Goal: Book appointment/travel/reservation

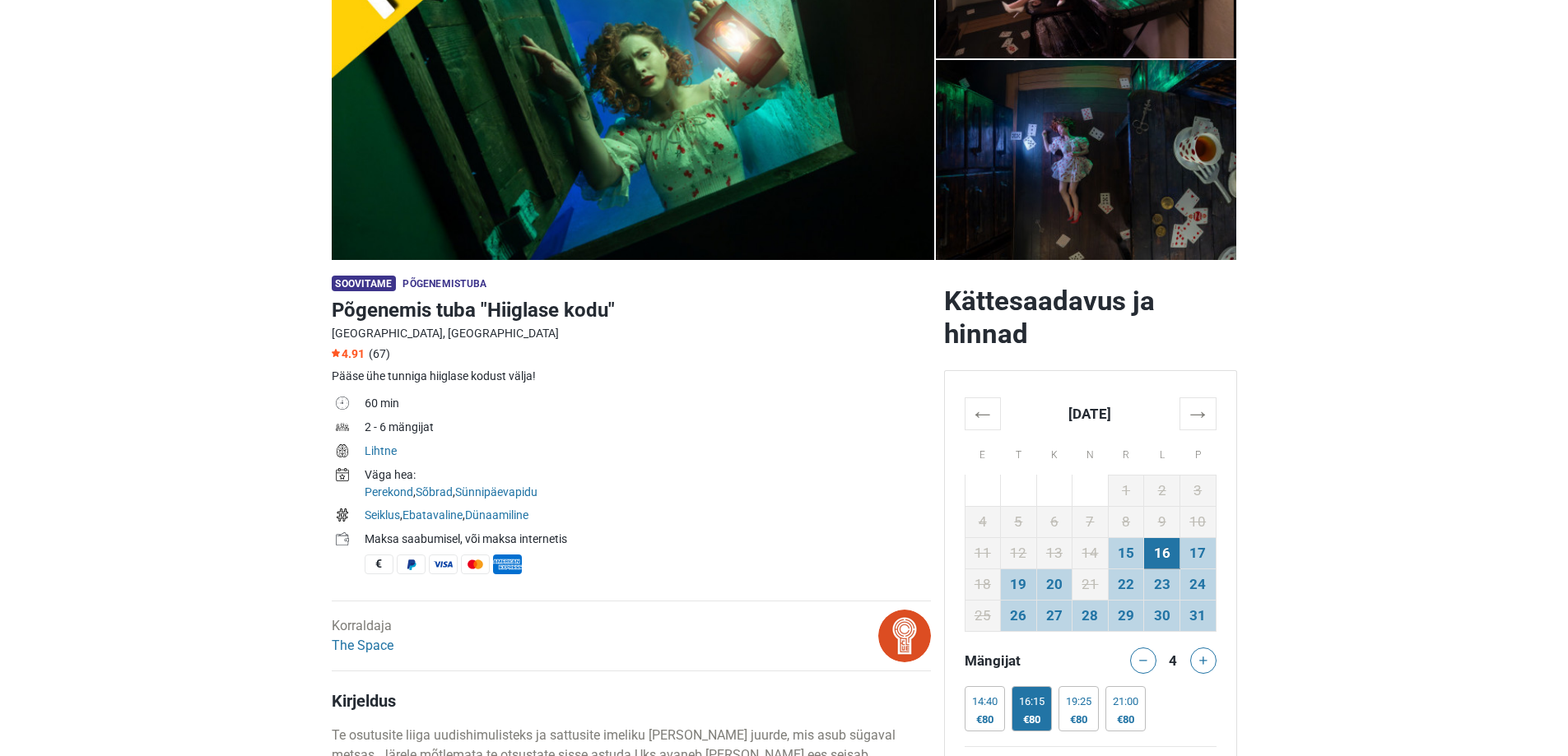
scroll to position [247, 0]
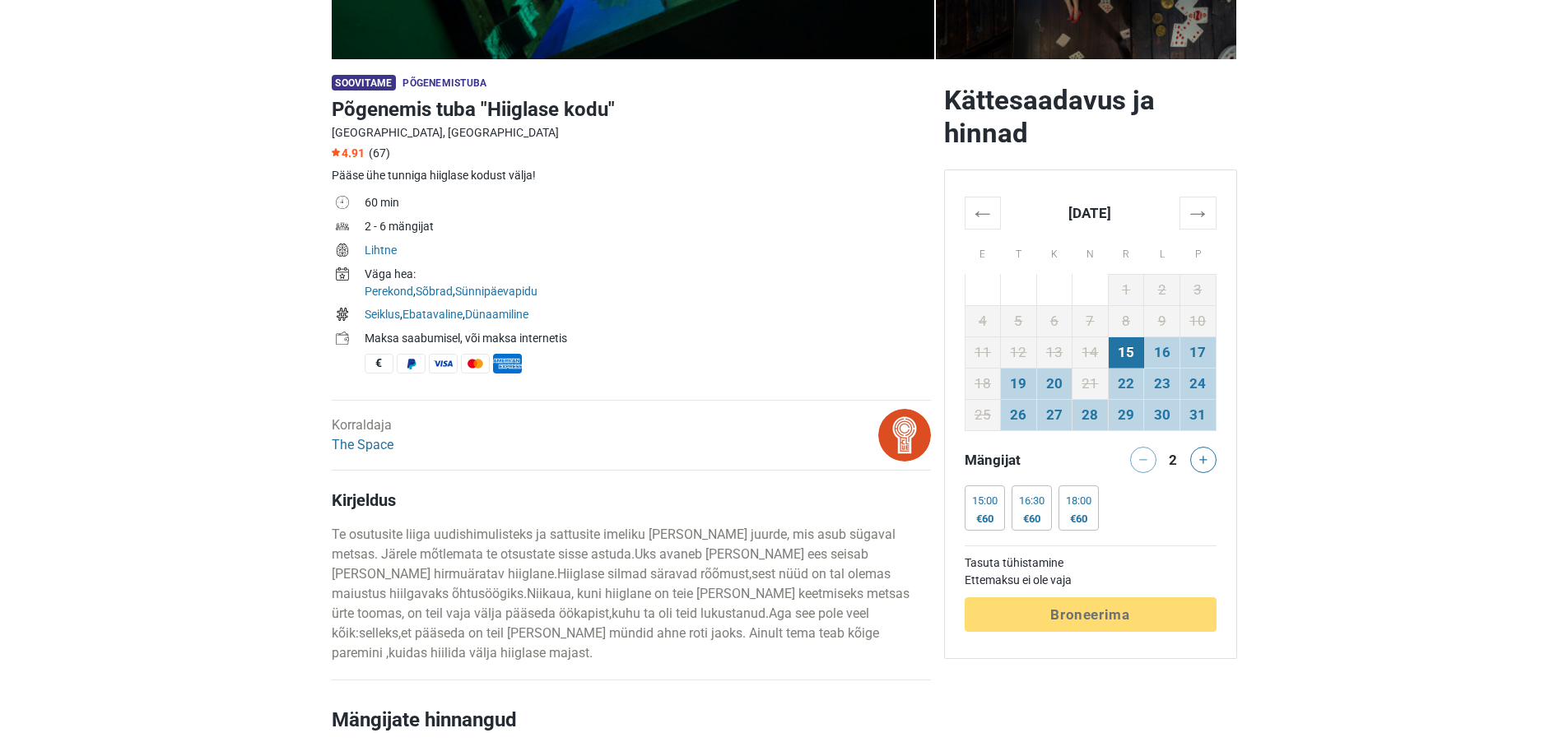
scroll to position [412, 0]
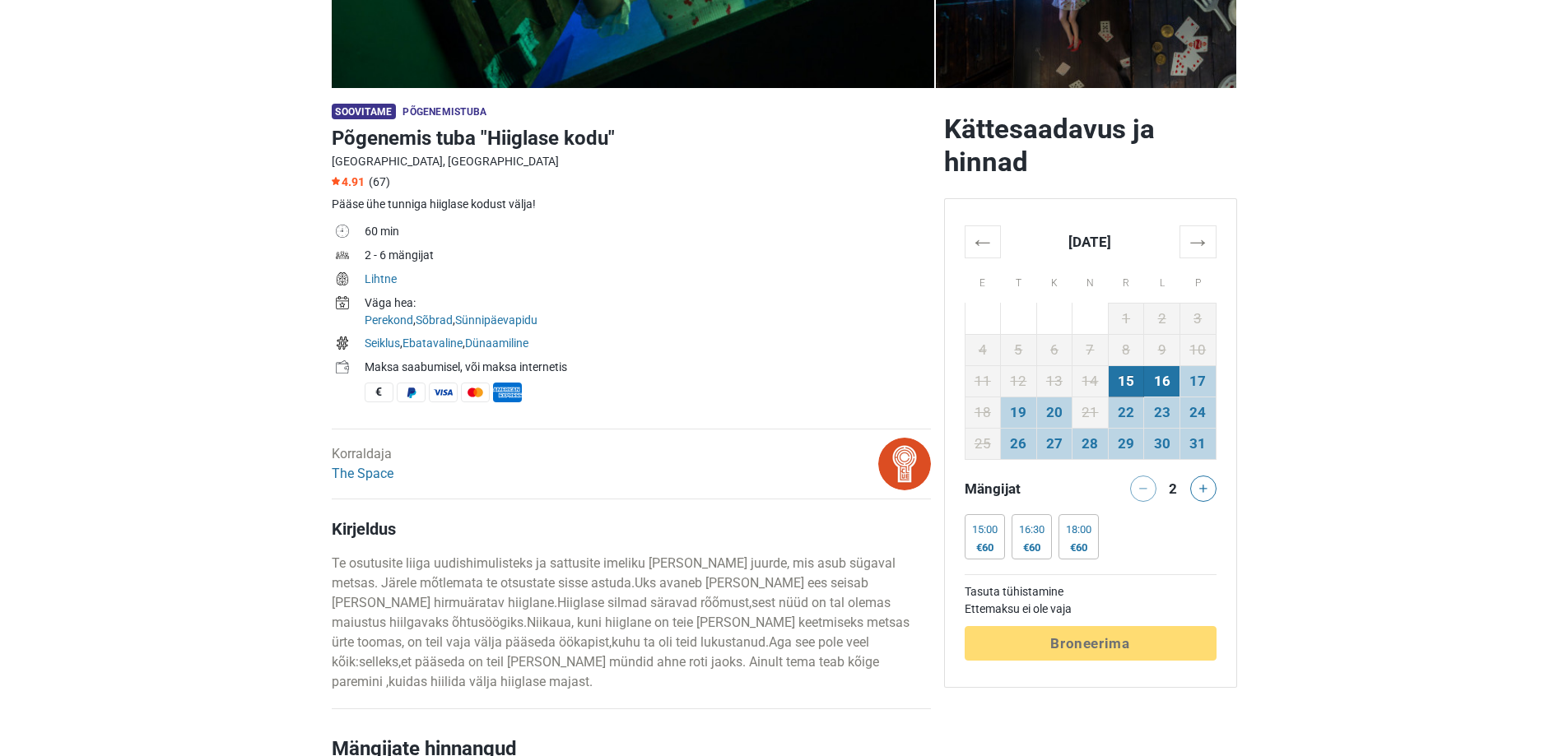
click at [1165, 375] on td "16" at bounding box center [1161, 381] width 36 height 31
click at [364, 470] on link "The Space" at bounding box center [362, 473] width 61 height 16
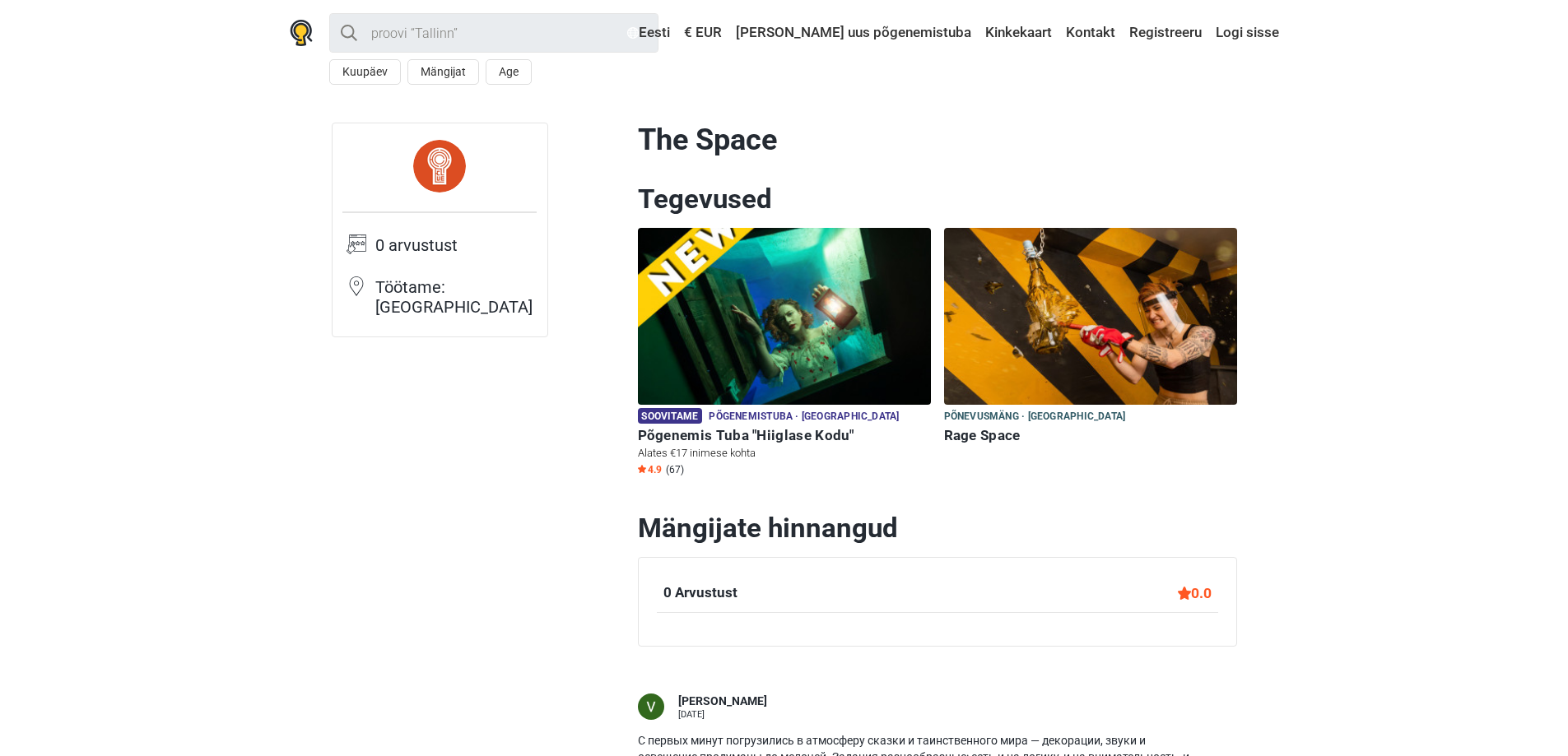
click at [809, 435] on h6 "Põgenemis Tuba "Hiiglase Kodu"" at bounding box center [784, 435] width 293 height 18
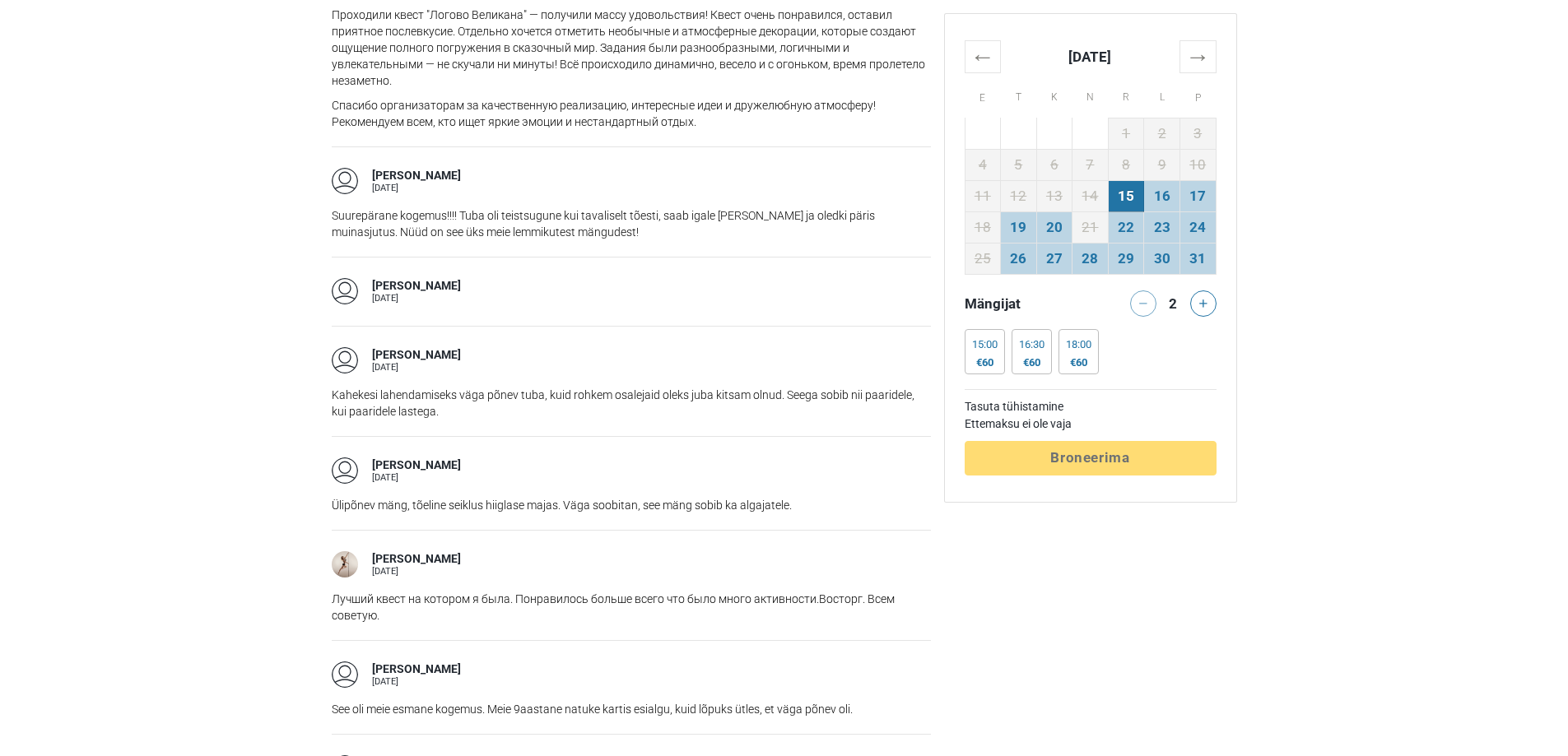
scroll to position [2386, 0]
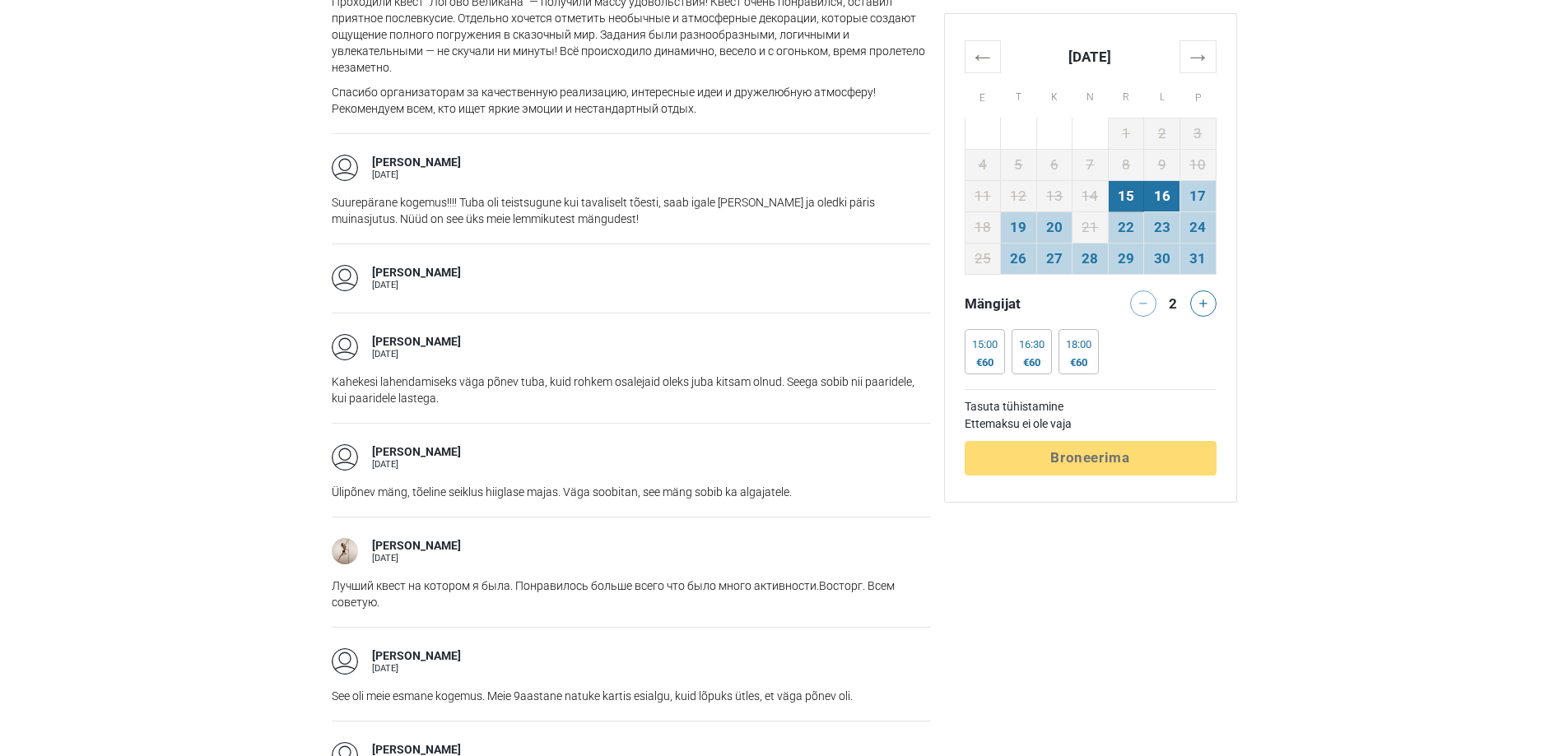
click at [1166, 181] on td "16" at bounding box center [1161, 195] width 36 height 31
click at [1201, 296] on button at bounding box center [1203, 303] width 26 height 26
click at [1246, 434] on main "Soovitame Põgenemistuba Põgenemis tuba "Hiiglase kodu" Tallinn, Eesti 4.91 (67)…" at bounding box center [784, 2] width 1568 height 3777
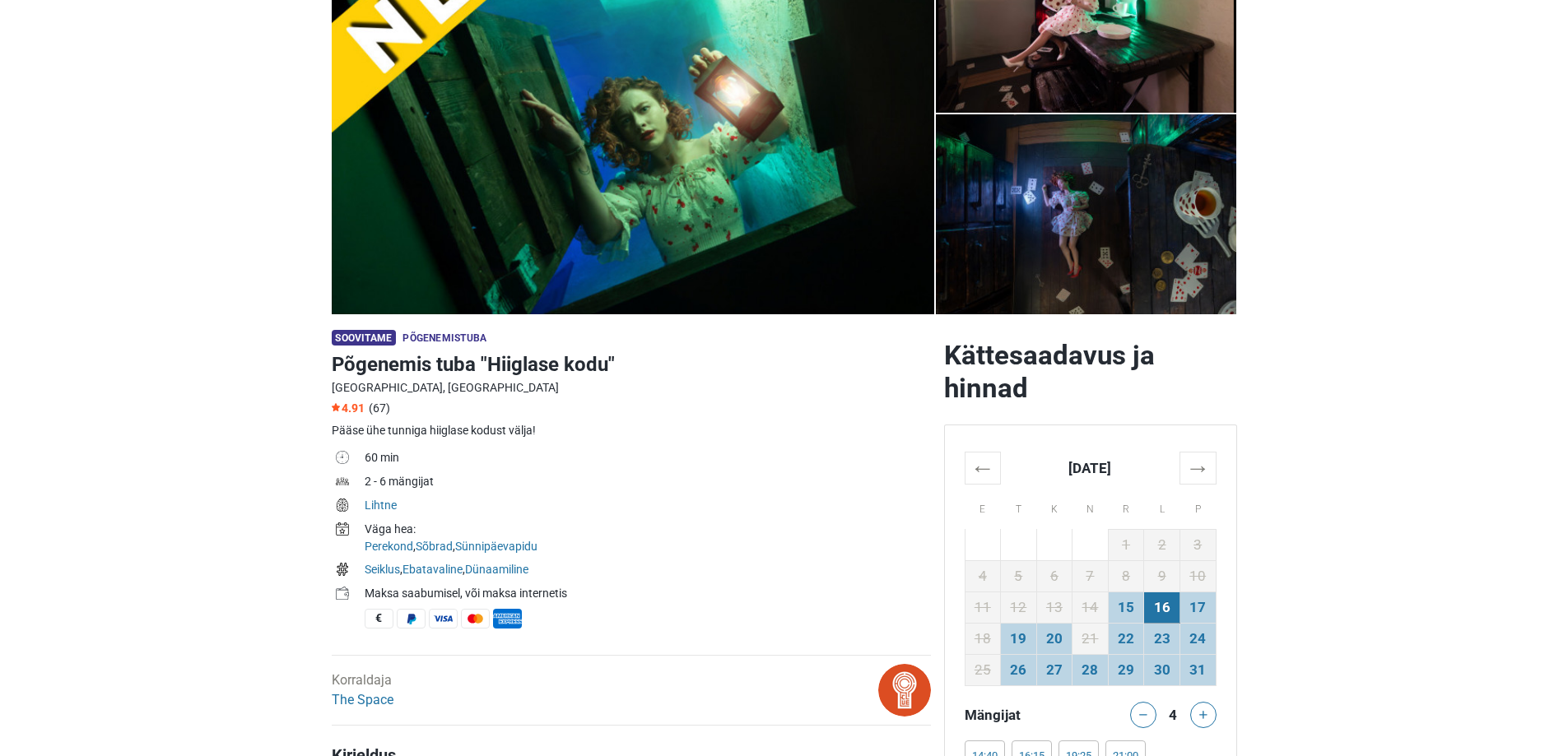
scroll to position [0, 0]
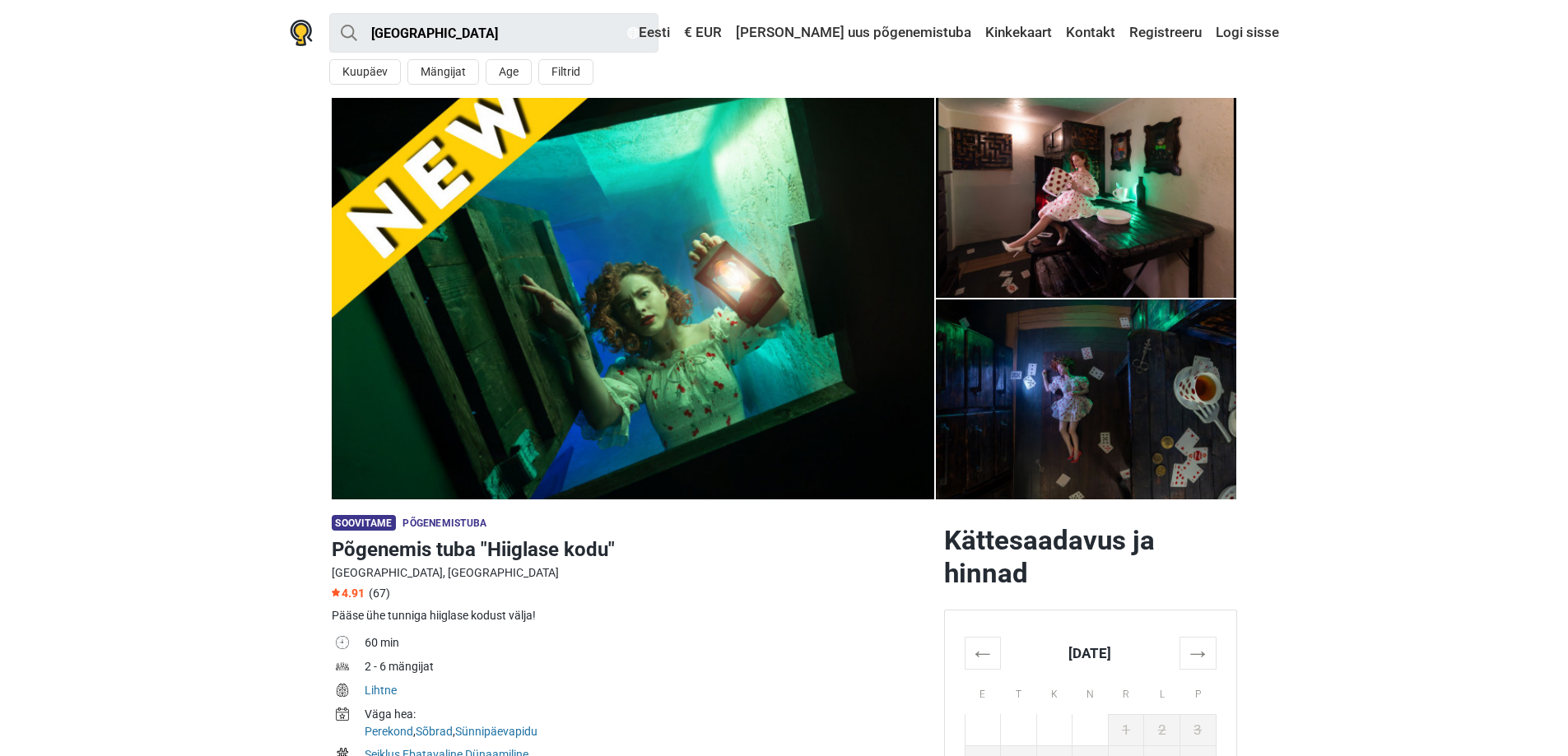
click at [1319, 398] on section "1 2 3 4 5 6 7" at bounding box center [784, 298] width 1568 height 402
click at [1302, 261] on section "1 2 3 4 5 6 7" at bounding box center [784, 298] width 1568 height 402
click at [1281, 258] on section "1 2 3 4 5 6 7" at bounding box center [784, 298] width 1568 height 402
click at [1292, 367] on section "1 2 3 4 5 6 7" at bounding box center [784, 298] width 1568 height 402
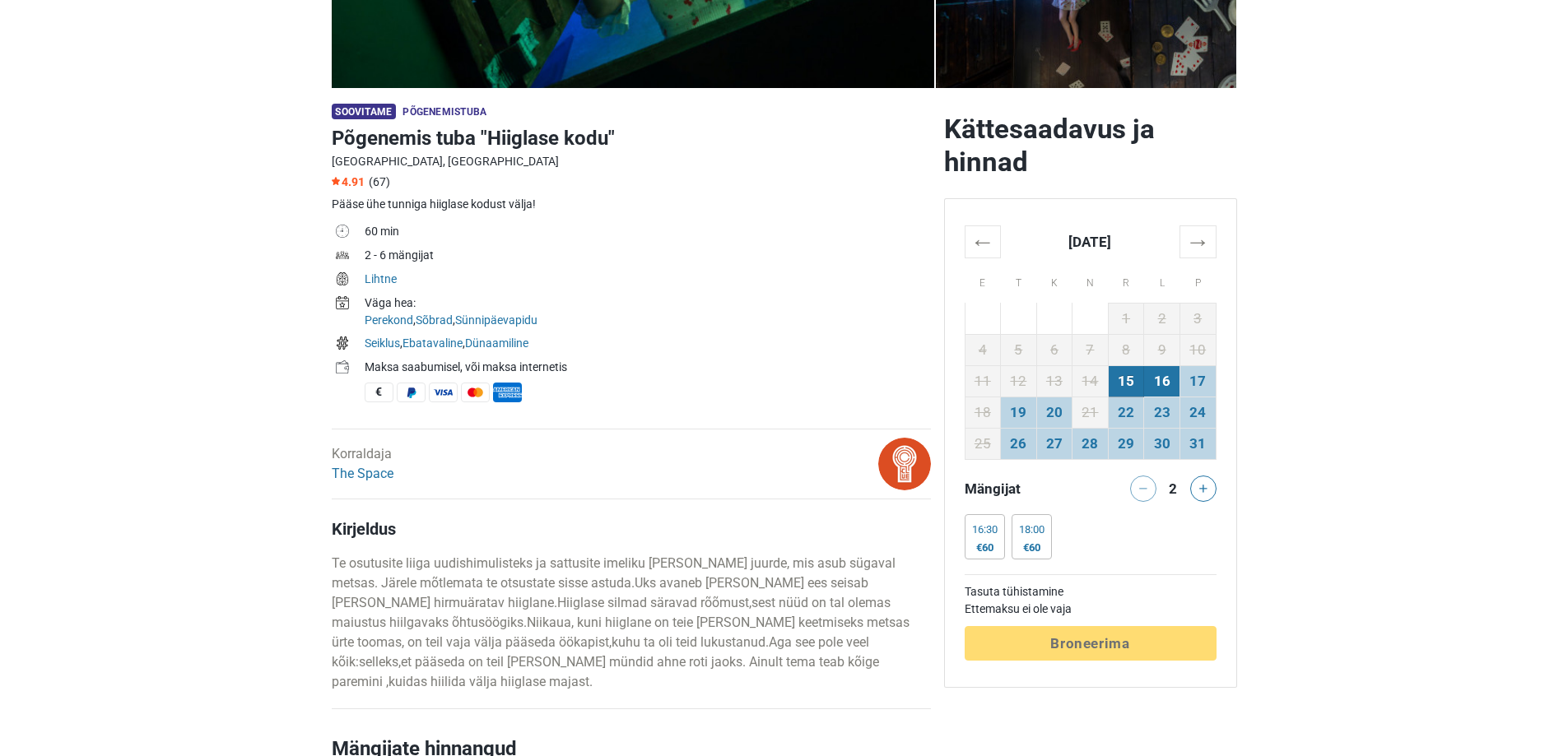
click at [1160, 368] on td "16" at bounding box center [1161, 381] width 36 height 31
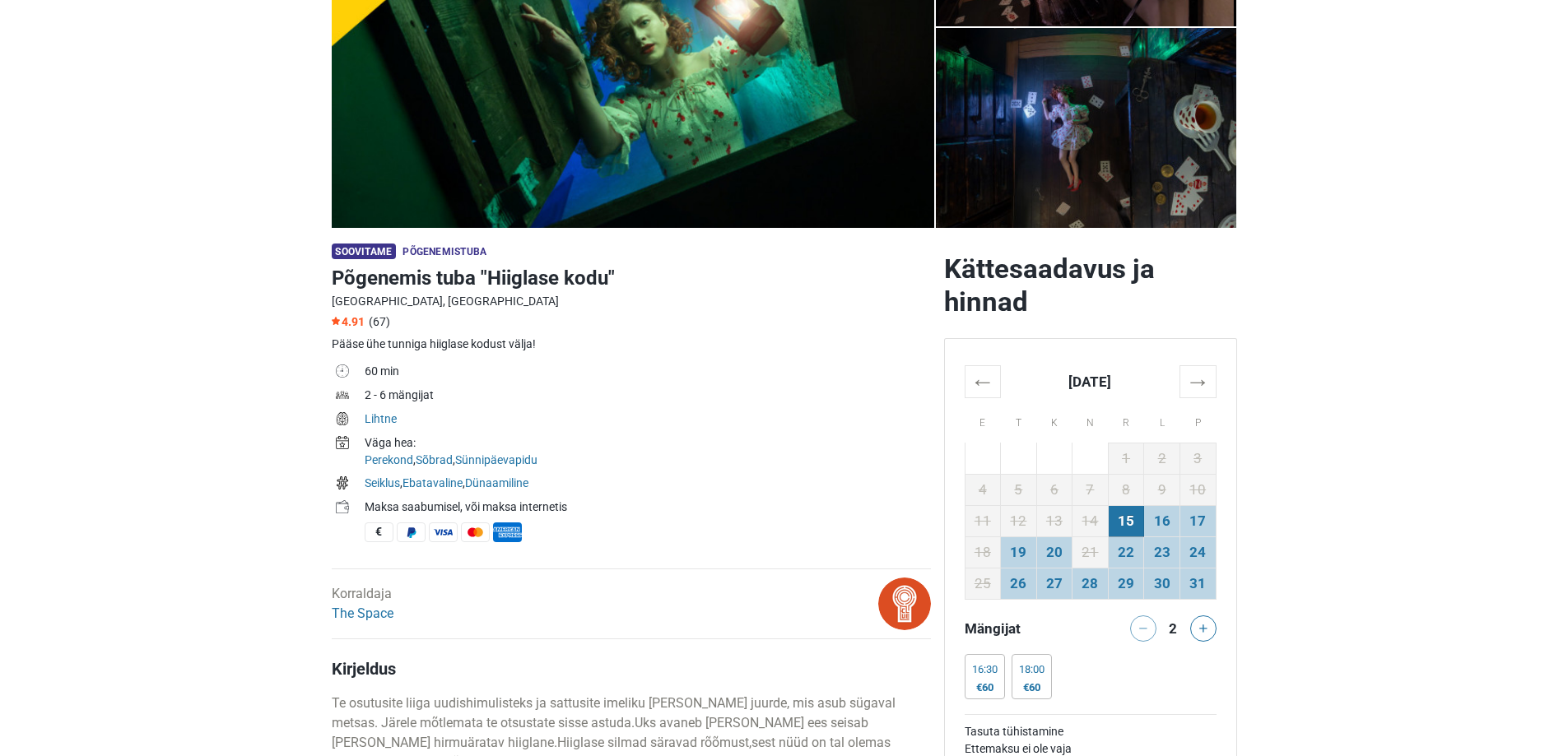
scroll to position [493, 0]
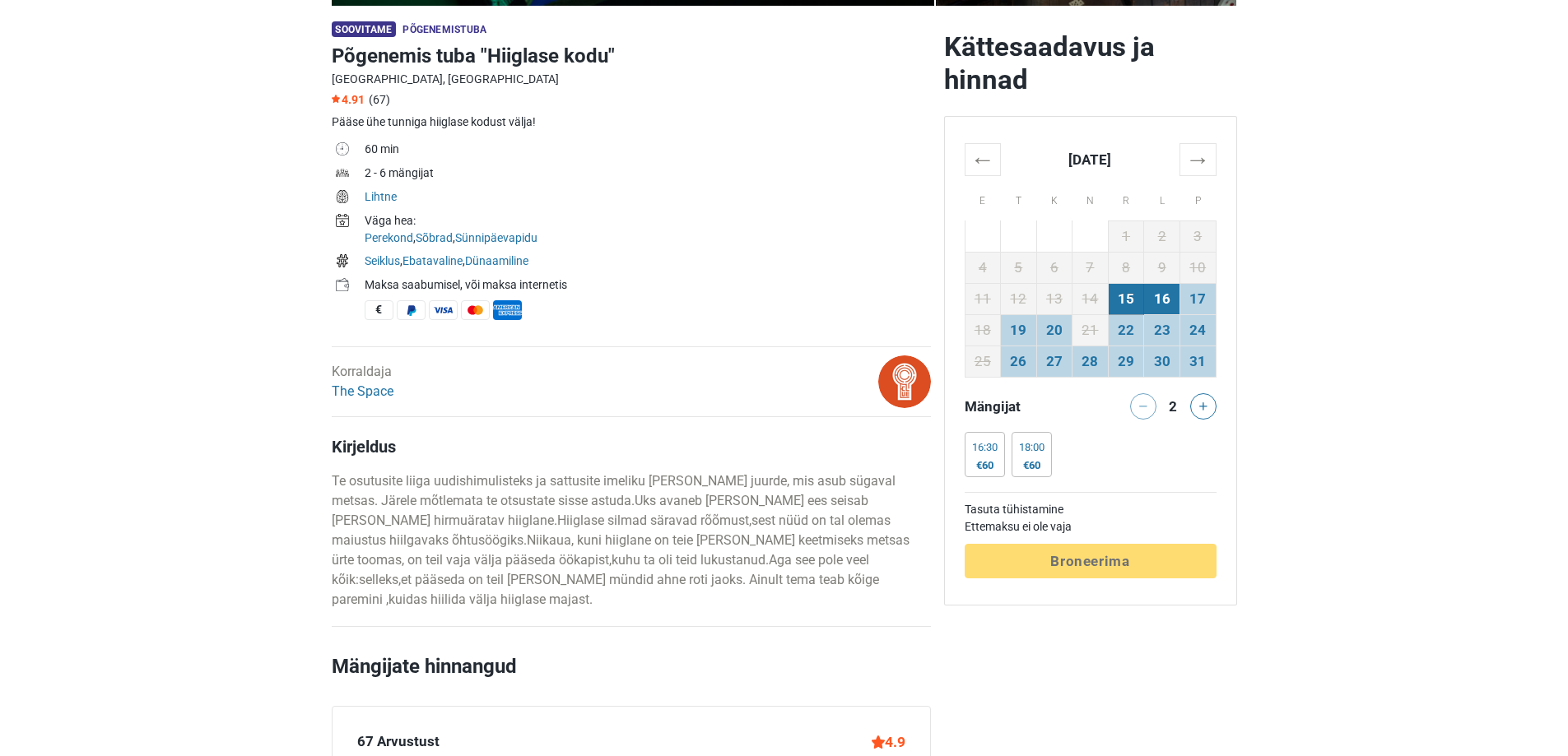
click at [1168, 296] on td "16" at bounding box center [1161, 298] width 36 height 31
click at [1194, 403] on button at bounding box center [1203, 406] width 26 height 26
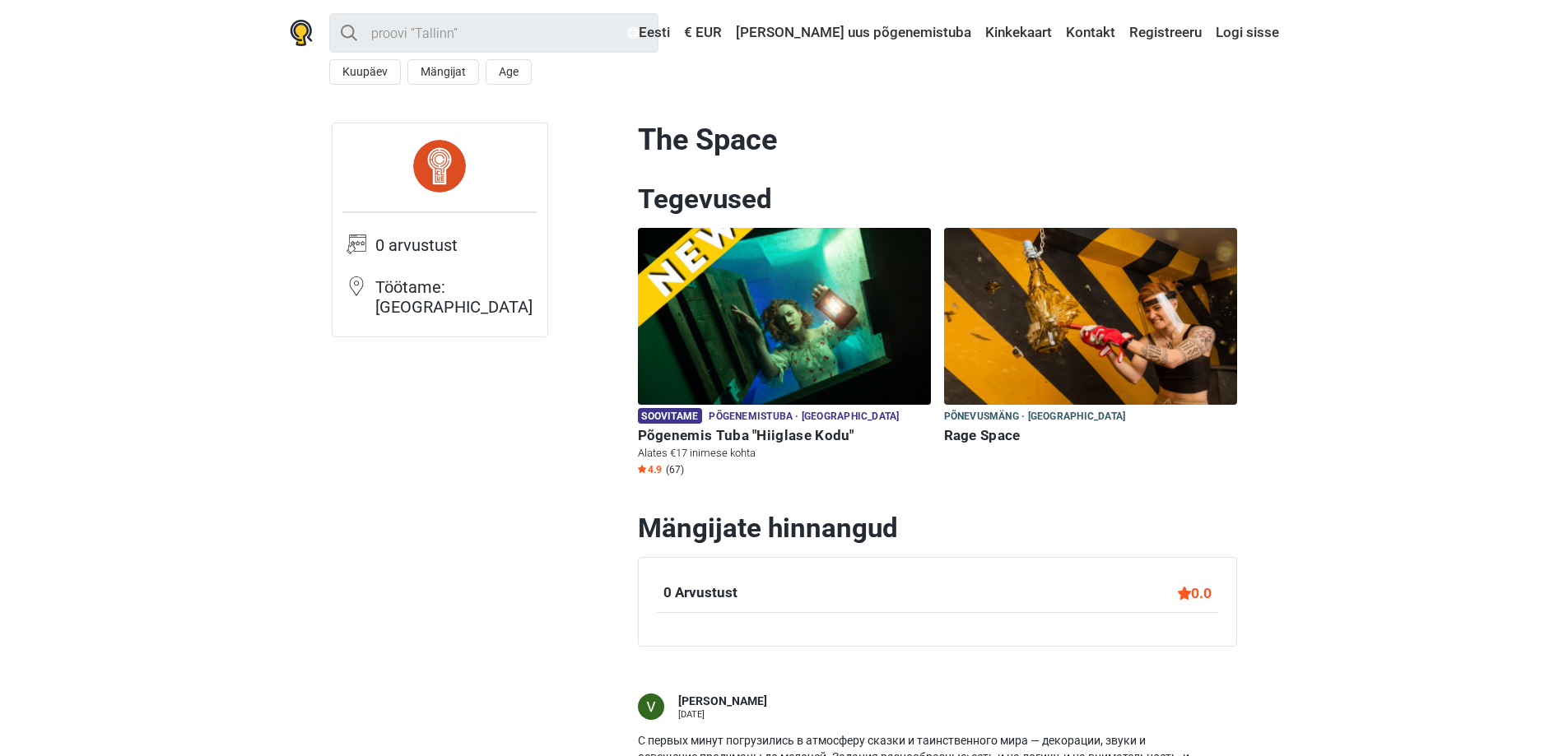
click at [817, 440] on h6 "Põgenemis Tuba "Hiiglase Kodu"" at bounding box center [784, 435] width 293 height 18
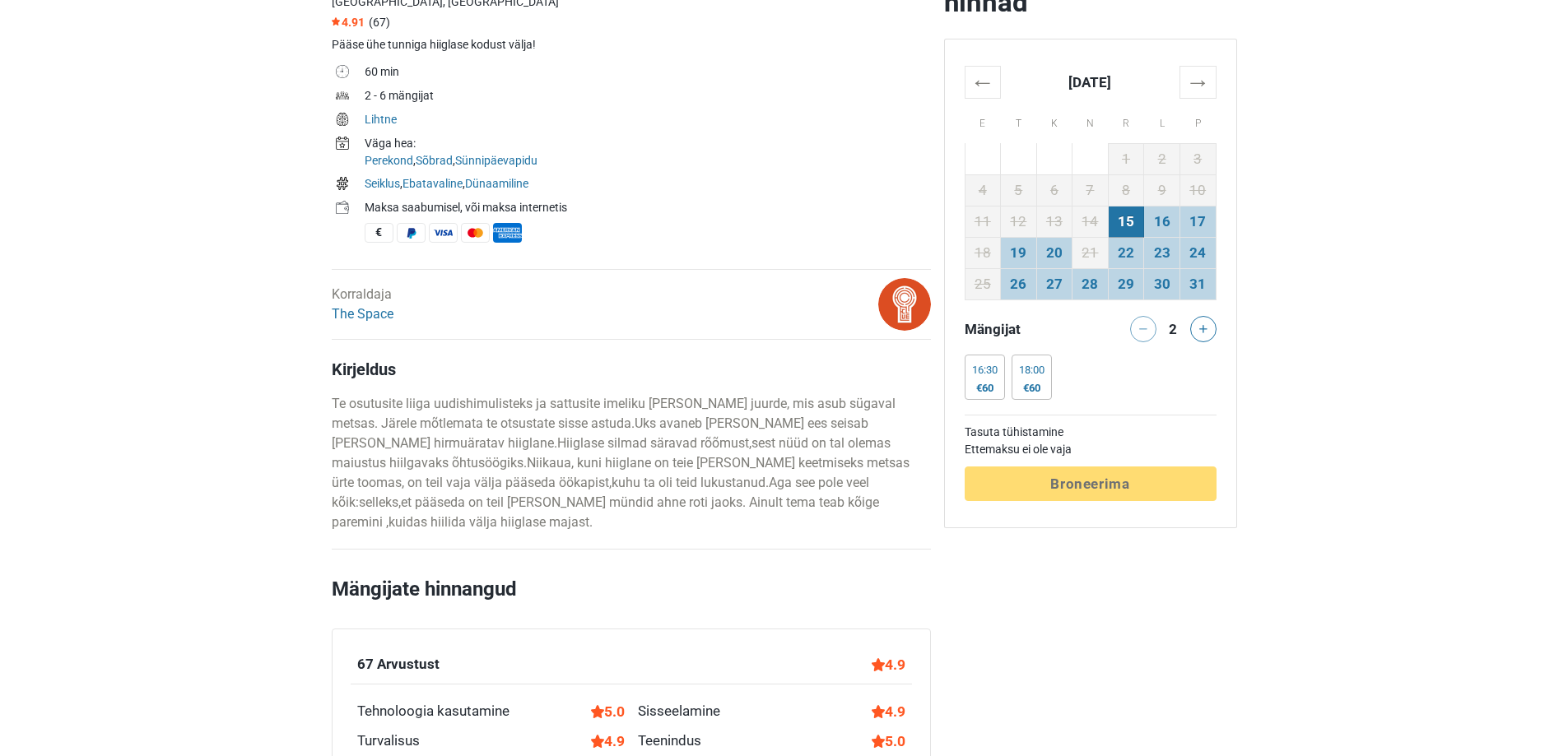
scroll to position [576, 0]
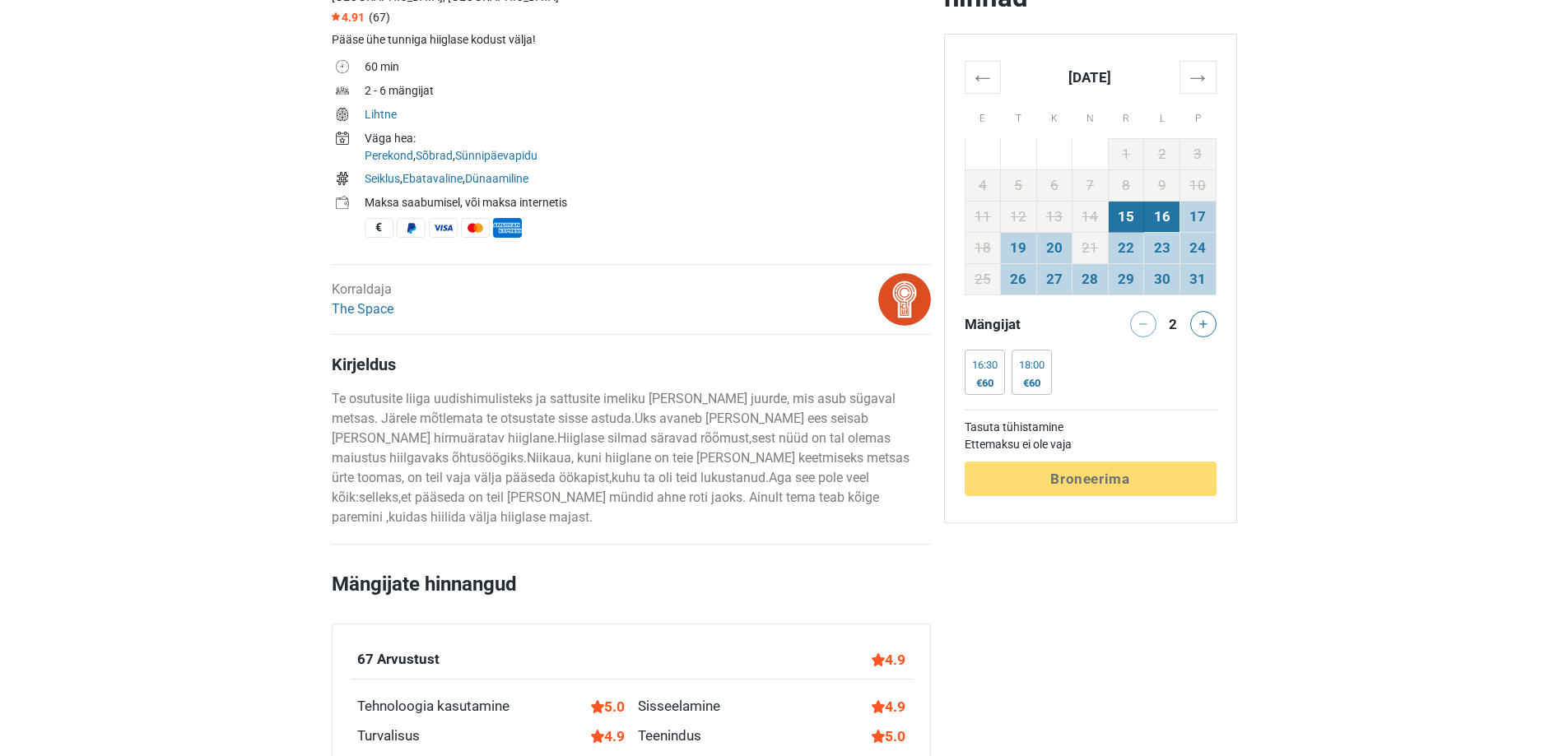
click at [1158, 216] on td "16" at bounding box center [1161, 216] width 36 height 31
click at [1208, 316] on button at bounding box center [1203, 323] width 26 height 26
click at [1208, 327] on button at bounding box center [1203, 323] width 26 height 26
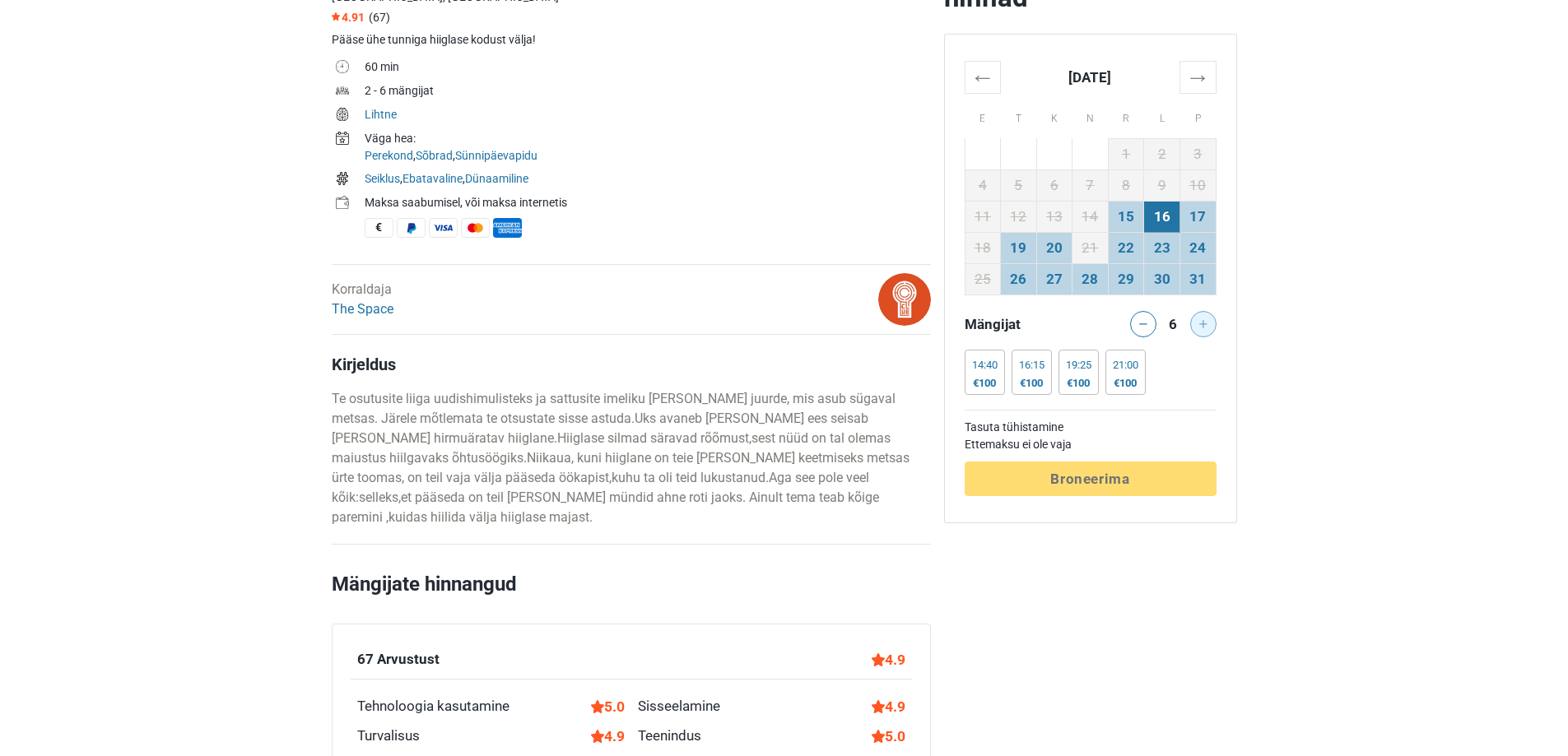
click at [1208, 327] on div at bounding box center [1205, 323] width 33 height 26
